Goal: Transaction & Acquisition: Purchase product/service

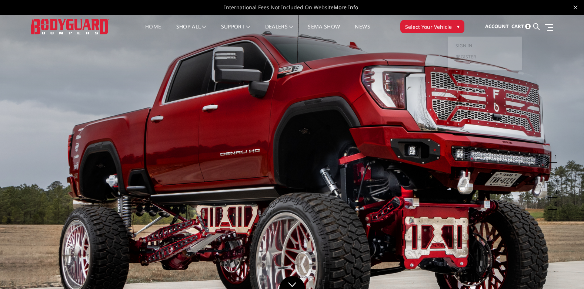
click at [430, 21] on button "Select Your Vehicle ▾" at bounding box center [432, 26] width 64 height 13
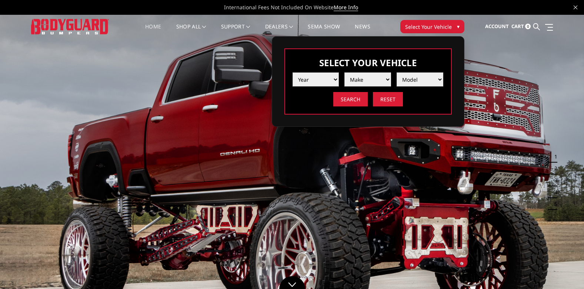
click at [337, 81] on select "Year 2025 2024 2023 2022 2021 2020 2019 2018 2017 2016 2015 2014 2013 2012 2011…" at bounding box center [315, 80] width 47 height 14
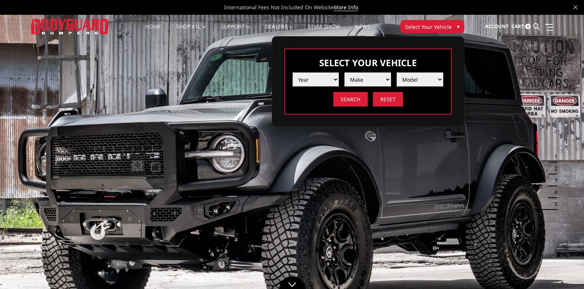
select select "yr_2025"
click at [292, 73] on select "Year 2025 2024 2023 2022 2021 2020 2019 2018 2017 2016 2015 2014 2013 2012 2011…" at bounding box center [315, 80] width 47 height 14
click at [369, 81] on select "Make Chevrolet Ford GMC Ram Toyota" at bounding box center [367, 80] width 47 height 14
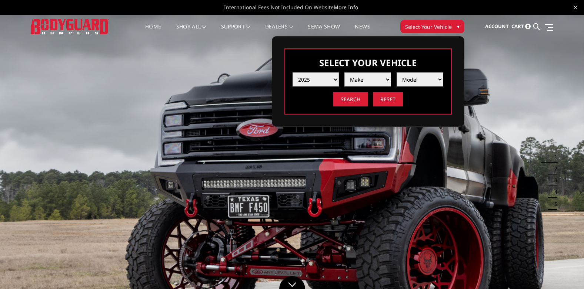
select select "mk_ram"
click at [344, 73] on select "Make Chevrolet Ford GMC Ram Toyota" at bounding box center [367, 80] width 47 height 14
click at [413, 84] on select "Model 1500 6-Lug 1500 Rebel 2500 / 3500 4500 / 5500 RHO" at bounding box center [419, 80] width 47 height 14
select select "md_2500-3500"
click at [396, 73] on select "Model 1500 6-Lug 1500 Rebel 2500 / 3500 4500 / 5500 RHO" at bounding box center [419, 80] width 47 height 14
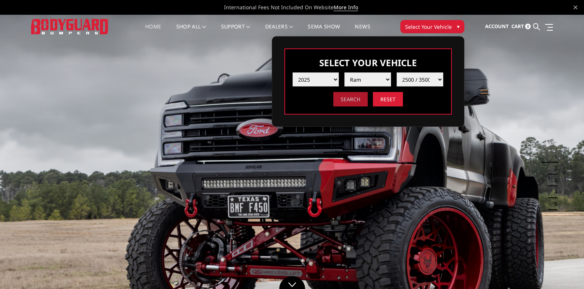
click at [357, 98] on input "Search" at bounding box center [350, 99] width 34 height 14
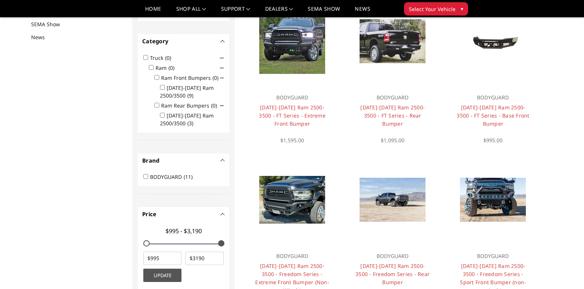
scroll to position [96, 0]
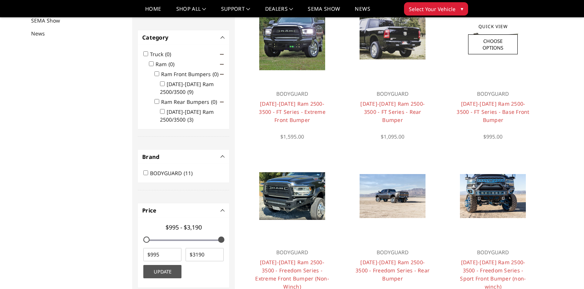
click at [521, 45] on img at bounding box center [493, 37] width 66 height 31
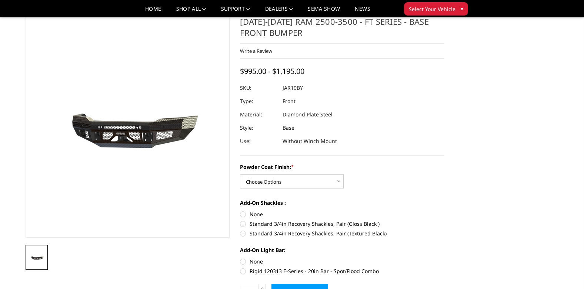
scroll to position [111, 0]
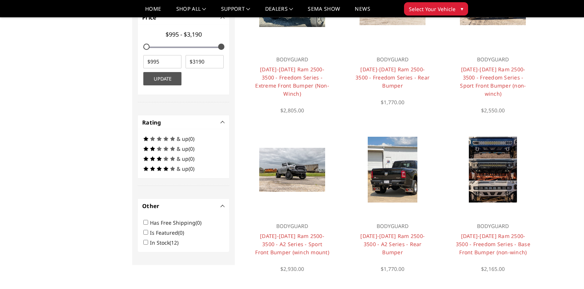
scroll to position [296, 0]
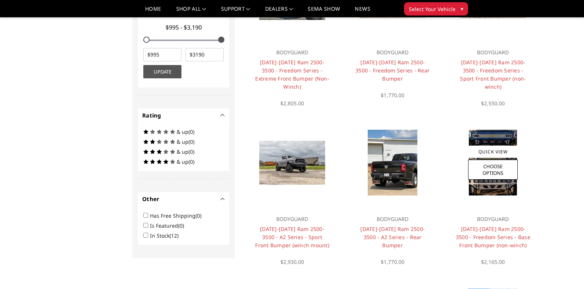
click at [496, 131] on img at bounding box center [493, 163] width 48 height 66
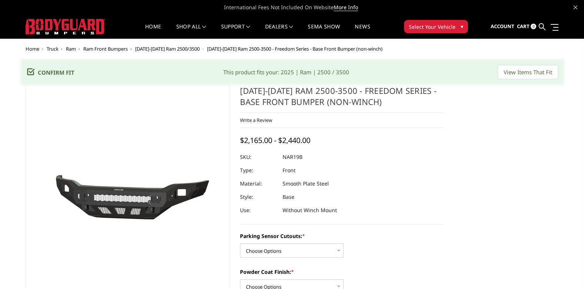
scroll to position [148, 0]
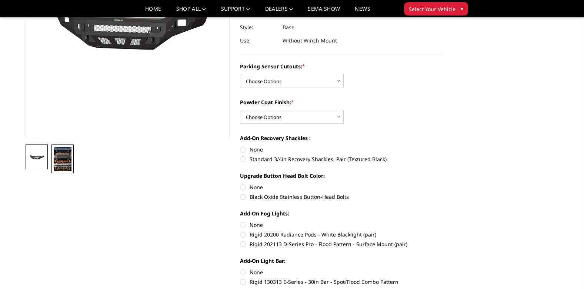
click at [60, 150] on img at bounding box center [63, 159] width 18 height 24
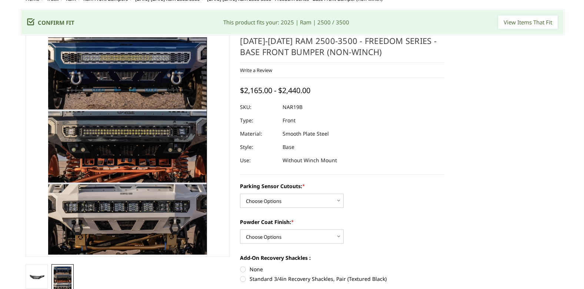
scroll to position [9, 0]
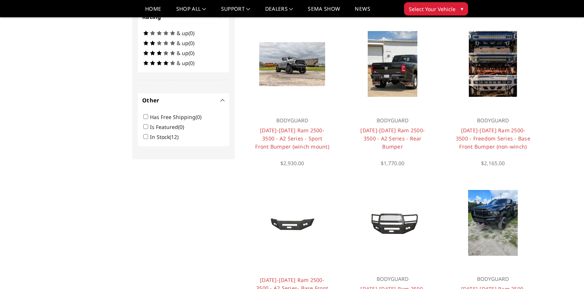
scroll to position [518, 0]
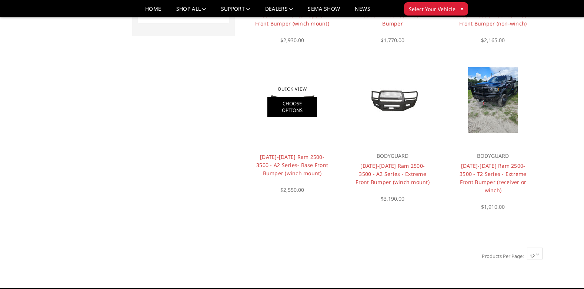
click at [304, 97] on link "Choose Options" at bounding box center [292, 107] width 50 height 20
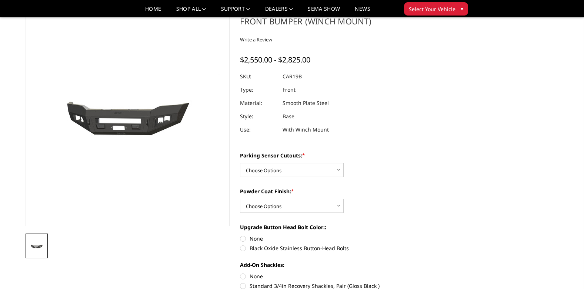
scroll to position [111, 0]
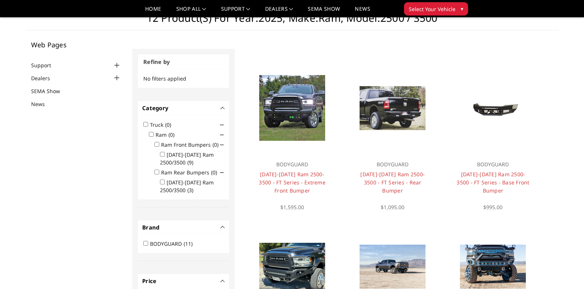
scroll to position [37, 0]
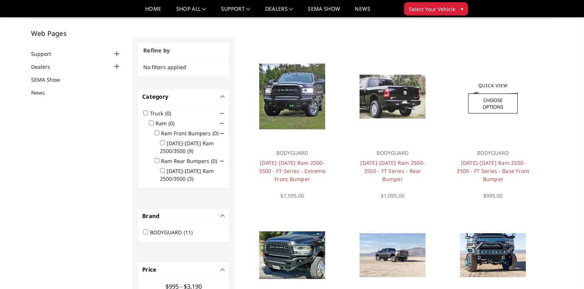
click at [525, 92] on img at bounding box center [493, 96] width 66 height 31
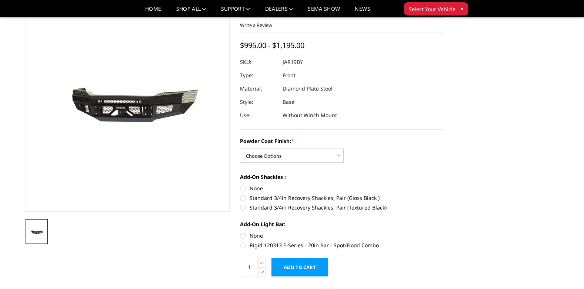
scroll to position [74, 0]
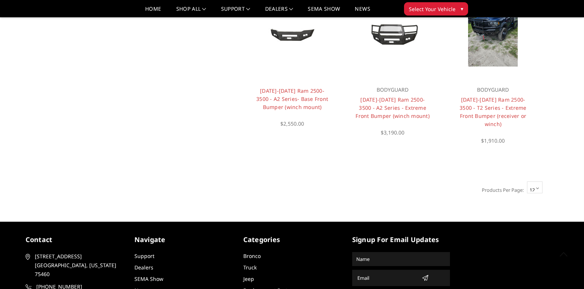
scroll to position [593, 0]
